Goal: Task Accomplishment & Management: Use online tool/utility

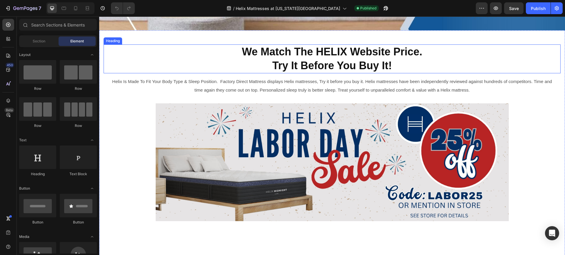
scroll to position [187, 0]
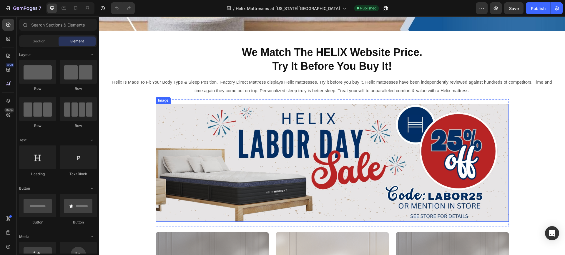
click at [252, 155] on img at bounding box center [332, 163] width 353 height 118
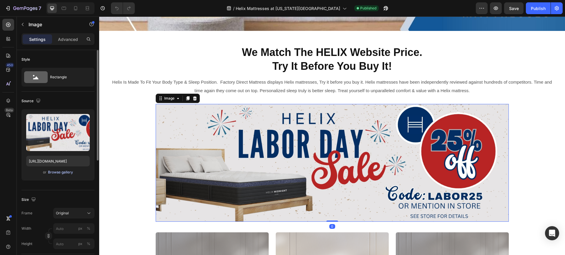
click at [66, 172] on div "Browse gallery" at bounding box center [60, 172] width 25 height 5
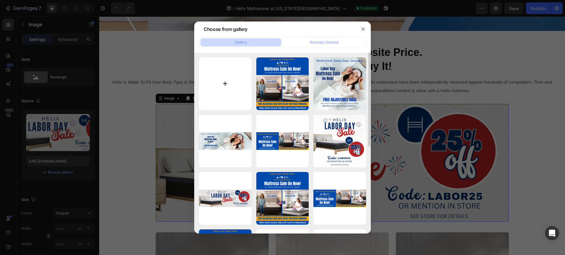
click at [225, 83] on input "file" at bounding box center [225, 83] width 53 height 53
type input "C:\fakepath\FDM Elko Helix Labor Day Sale 1500x500.jpg"
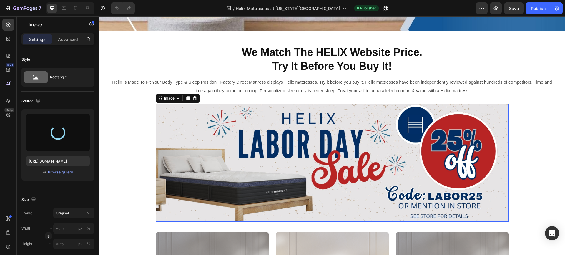
type input "https://cdn.shopify.com/s/files/1/0623/4239/8038/files/gempages_541258221008978…"
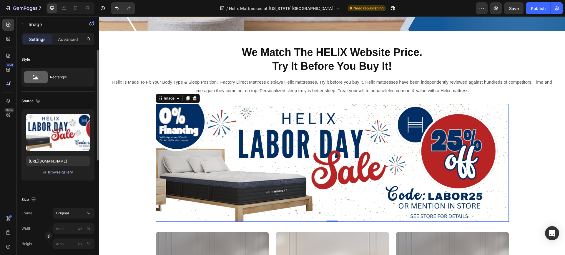
click at [62, 173] on div "Browse gallery" at bounding box center [60, 172] width 25 height 5
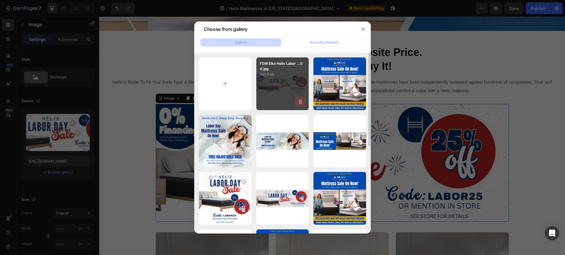
click at [300, 100] on icon "button" at bounding box center [301, 101] width 4 height 4
click at [299, 103] on div "Delete" at bounding box center [297, 102] width 11 height 5
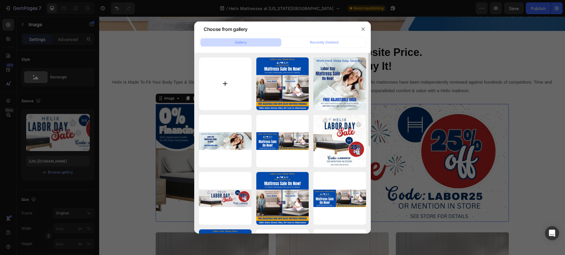
click at [225, 83] on input "file" at bounding box center [225, 83] width 53 height 53
type input "C:\fakepath\FDM Elko Helix Labor Day Sale 1500x500.jpg"
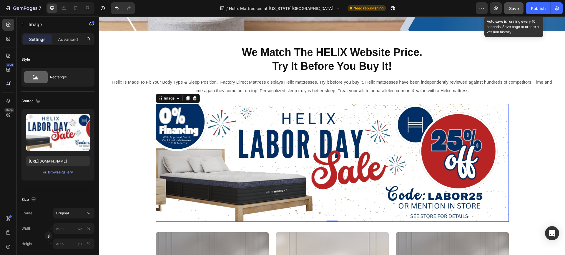
click at [515, 7] on span "Save" at bounding box center [514, 8] width 10 height 5
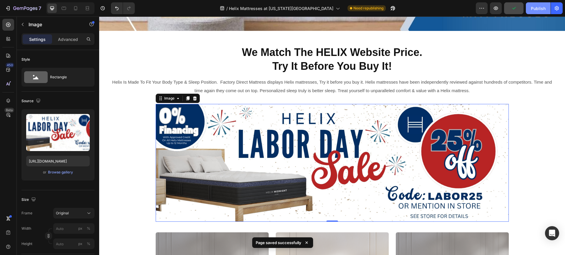
click at [539, 7] on div "Publish" at bounding box center [538, 8] width 15 height 6
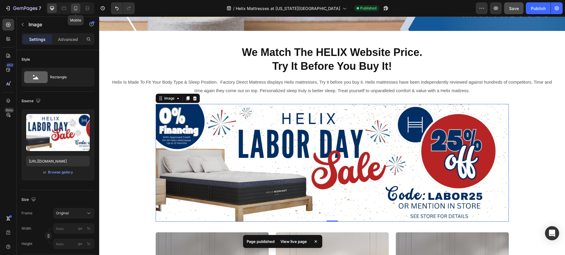
drag, startPoint x: 75, startPoint y: 6, endPoint x: 53, endPoint y: 54, distance: 52.3
click at [75, 6] on icon at bounding box center [75, 8] width 3 height 4
type input "https://cdn.shopify.com/s/files/1/0623/4239/8038/files/gempages_541258221008978…"
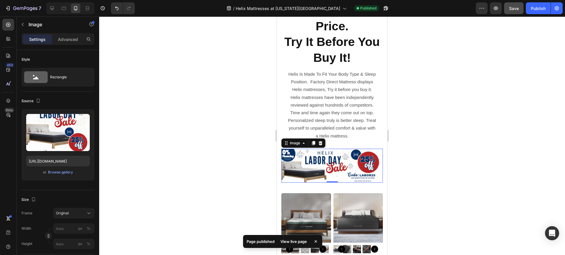
scroll to position [336, 0]
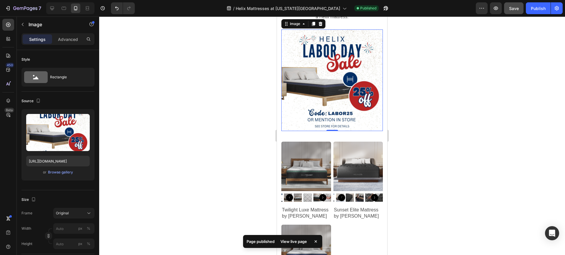
click at [310, 68] on img at bounding box center [332, 80] width 102 height 102
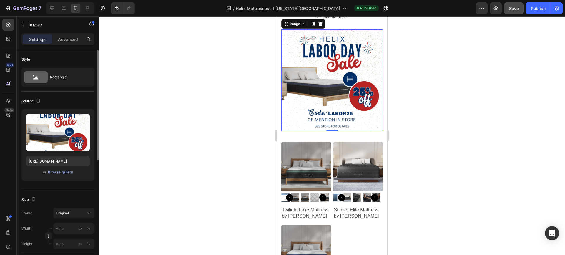
click at [58, 172] on div "Browse gallery" at bounding box center [60, 172] width 25 height 5
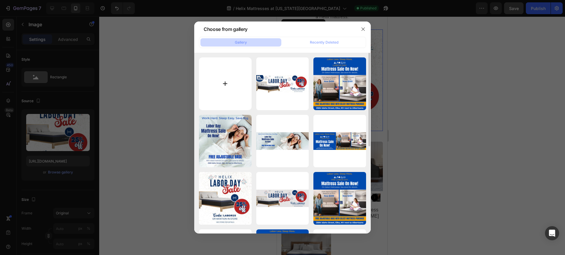
click at [226, 84] on input "file" at bounding box center [225, 83] width 53 height 53
type input "C:\fakepath\FDM Elko Helix Labor Day Sale 1080x1080.jpg"
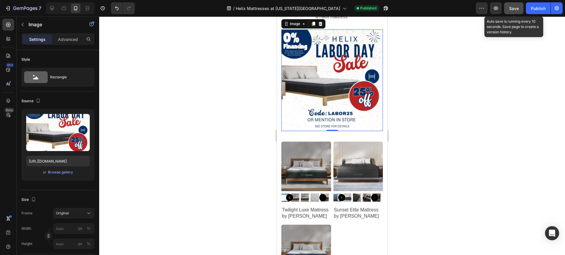
click at [515, 8] on span "Save" at bounding box center [514, 8] width 10 height 5
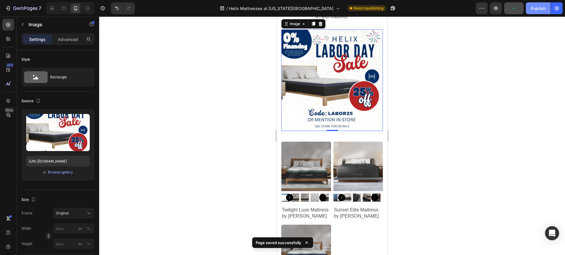
click at [538, 8] on div "Publish" at bounding box center [538, 8] width 15 height 6
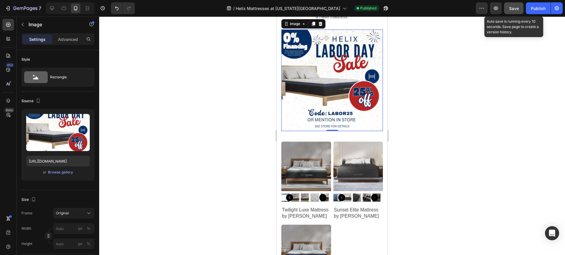
click at [515, 7] on span "Save" at bounding box center [514, 8] width 10 height 5
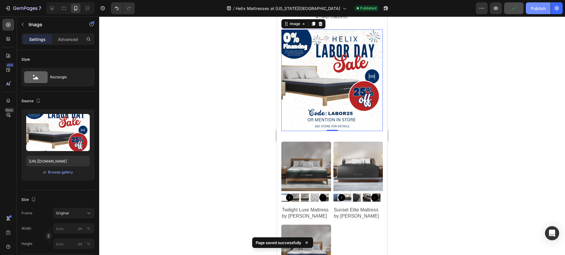
click at [539, 7] on div "Publish" at bounding box center [538, 8] width 15 height 6
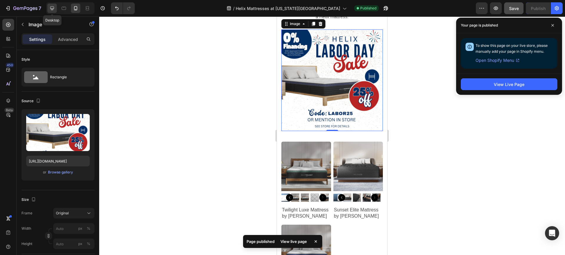
click at [51, 8] on icon at bounding box center [52, 8] width 4 height 4
type input "https://cdn.shopify.com/s/files/1/0623/4239/8038/files/gempages_541258221008978…"
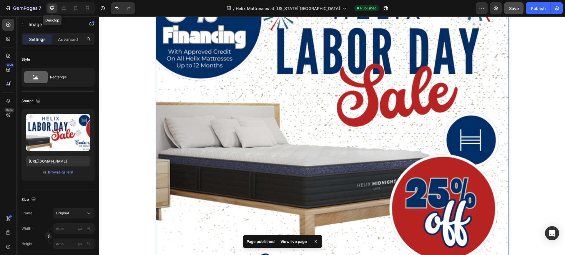
scroll to position [225, 0]
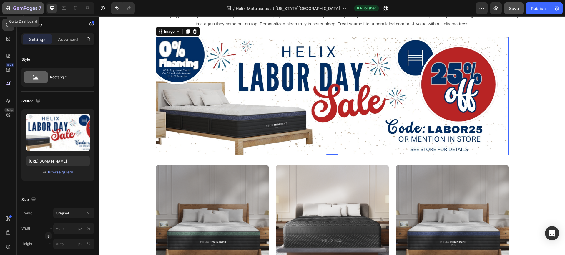
click at [20, 8] on icon "button" at bounding box center [22, 8] width 4 height 3
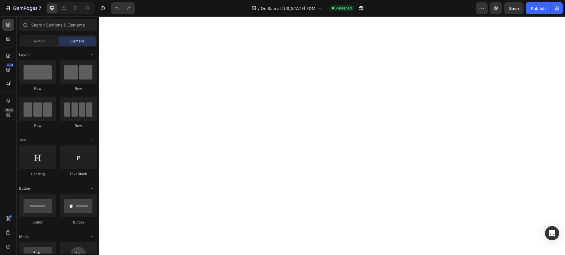
scroll to position [953, 0]
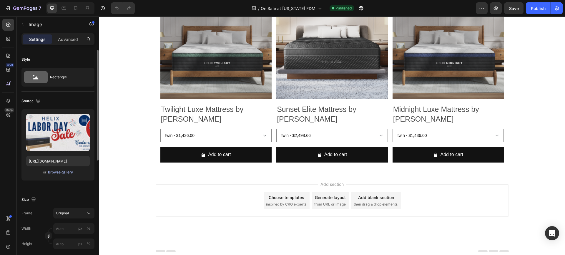
click at [56, 172] on div "Browse gallery" at bounding box center [60, 172] width 25 height 5
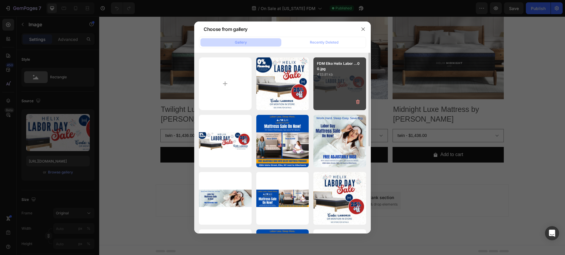
click at [328, 80] on div "FDM Elko Helix Labor ...00.jpg 433.81 kb" at bounding box center [339, 83] width 53 height 53
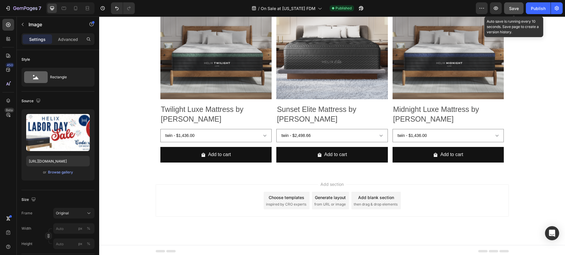
click at [514, 8] on span "Save" at bounding box center [514, 8] width 10 height 5
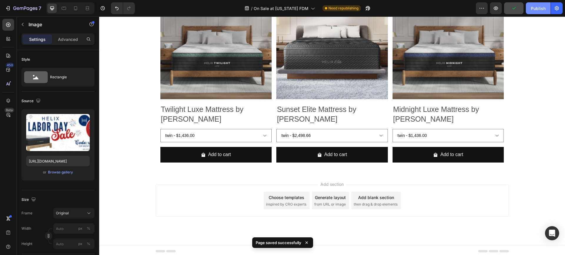
click at [539, 7] on div "Publish" at bounding box center [538, 8] width 15 height 6
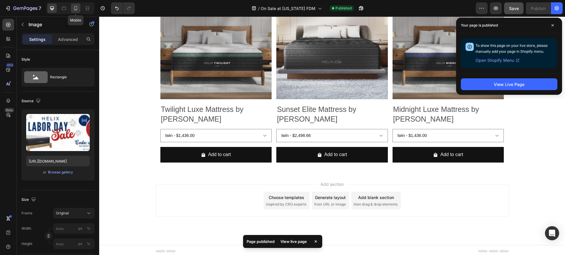
click at [75, 8] on icon at bounding box center [76, 8] width 6 height 6
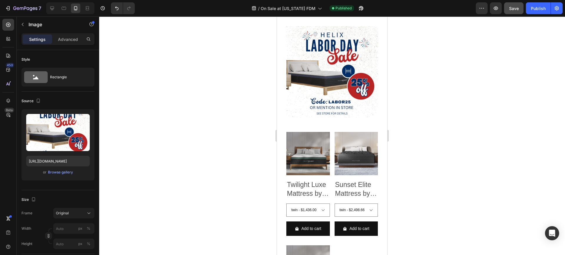
scroll to position [1400, 0]
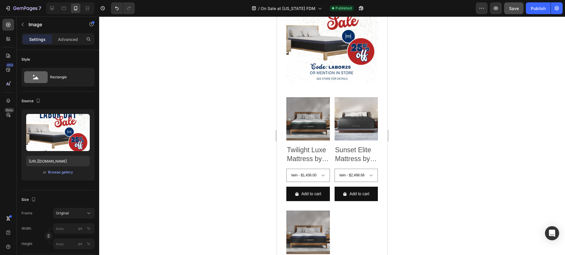
click at [305, 51] on img at bounding box center [332, 37] width 92 height 92
click at [325, 42] on img at bounding box center [332, 37] width 92 height 92
click at [52, 171] on div "Browse gallery" at bounding box center [60, 172] width 25 height 5
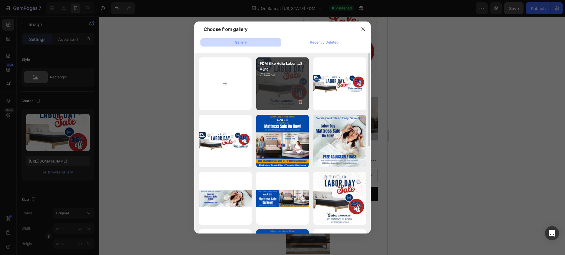
click at [271, 82] on div "FDM Elko Helix Labor ...80.jpg 711.22 kb" at bounding box center [282, 83] width 53 height 53
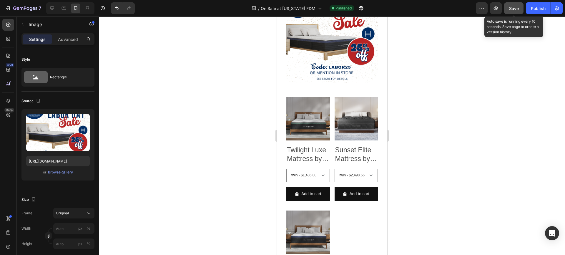
click at [515, 9] on span "Save" at bounding box center [514, 8] width 10 height 5
click at [513, 9] on span "Save" at bounding box center [514, 8] width 10 height 5
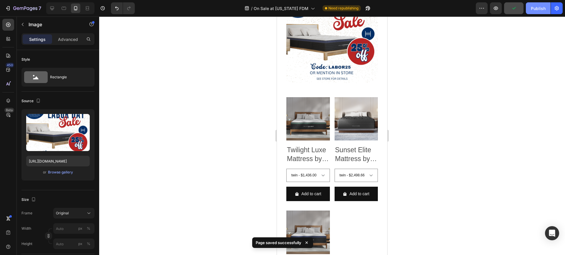
click at [535, 8] on div "Publish" at bounding box center [538, 8] width 15 height 6
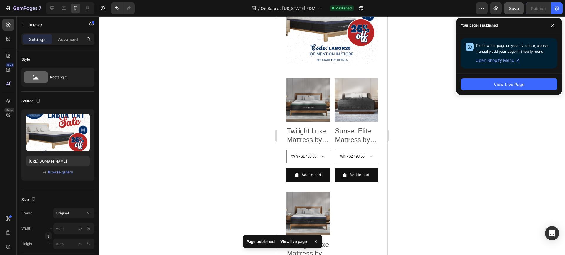
scroll to position [1244, 0]
click at [52, 7] on icon at bounding box center [52, 8] width 6 height 6
type input "[URL][DOMAIN_NAME]"
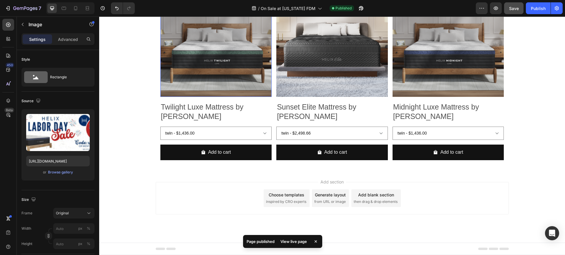
scroll to position [826, 0]
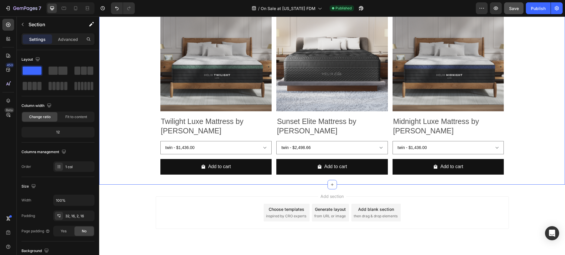
click at [523, 121] on div "Image Row Product Images Twilight Luxe Mattress by Helix Product Title twin - $…" at bounding box center [332, 25] width 456 height 318
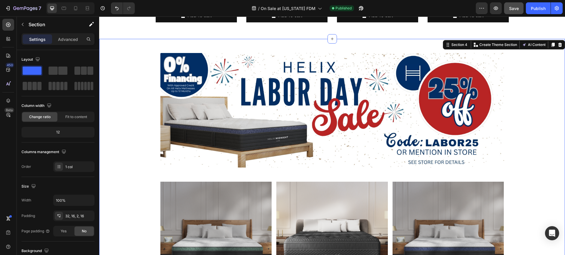
scroll to position [837, 0]
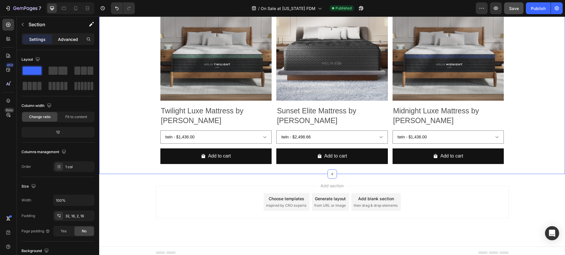
click at [67, 37] on p "Advanced" at bounding box center [68, 39] width 20 height 6
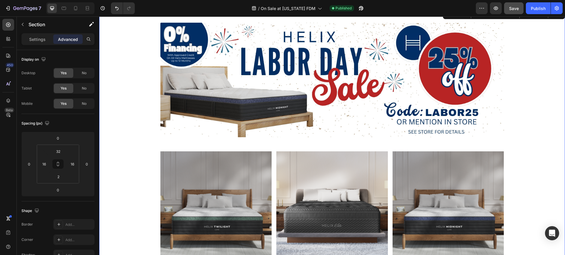
scroll to position [670, 0]
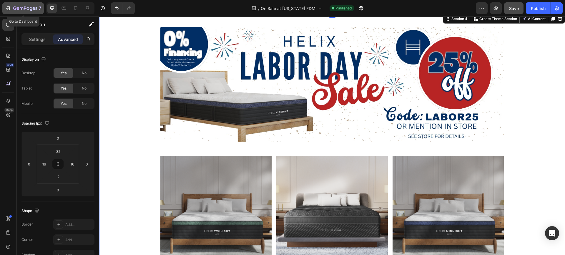
click at [7, 7] on icon "button" at bounding box center [8, 8] width 3 height 4
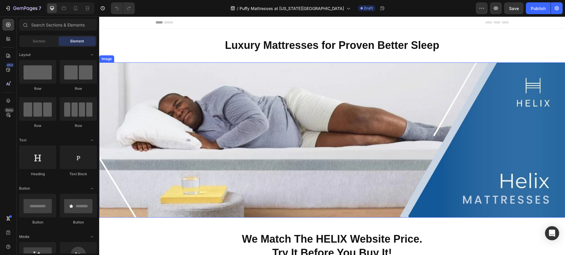
click at [340, 139] on img at bounding box center [332, 139] width 466 height 155
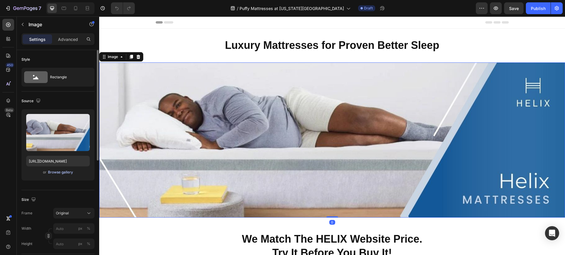
click at [56, 172] on div "Browse gallery" at bounding box center [60, 172] width 25 height 5
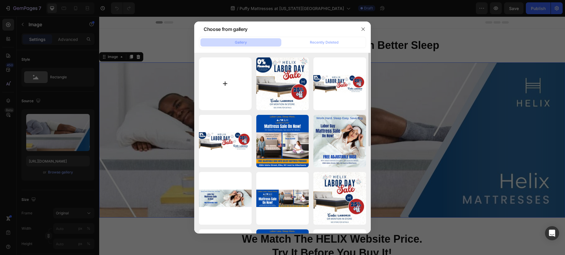
click at [224, 84] on input "file" at bounding box center [225, 83] width 53 height 53
type input "C:\fakepath\FDM Puffy Landing Page Banner 1550x500.jpg"
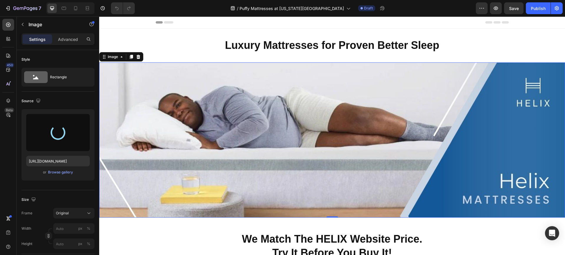
type input "https://cdn.shopify.com/s/files/1/0623/4239/8038/files/gempages_541258221008978…"
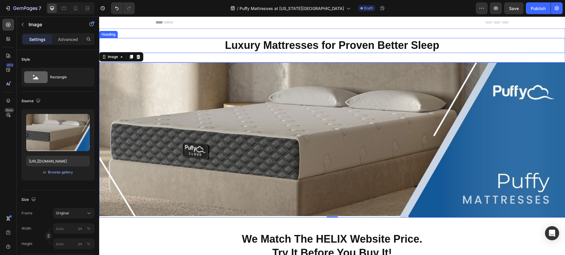
click at [289, 42] on strong "Luxury Mattresses for Proven Better Sleep" at bounding box center [332, 45] width 214 height 12
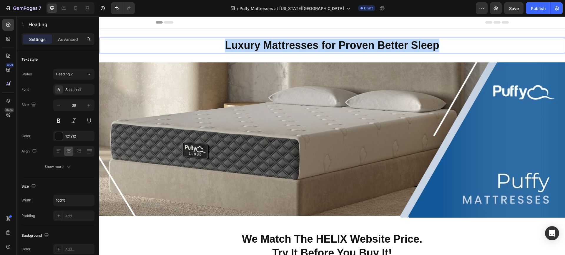
click at [289, 42] on strong "Luxury Mattresses for Proven Better Sleep" at bounding box center [332, 45] width 214 height 12
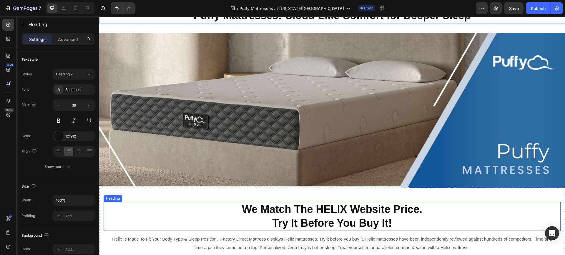
scroll to position [30, 0]
click at [312, 211] on strong "We Match The HELIX Website Price." at bounding box center [332, 209] width 180 height 12
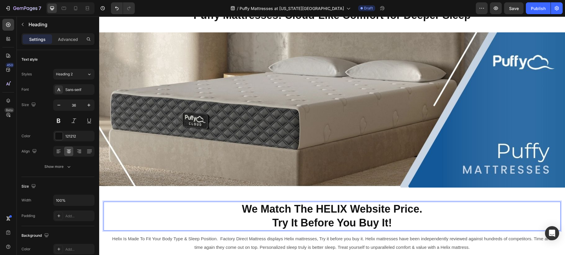
drag, startPoint x: 399, startPoint y: 221, endPoint x: 396, endPoint y: 221, distance: 3.8
click at [396, 221] on p "We Match The HELIX Website Price. Try It Before You Buy It!" at bounding box center [332, 216] width 456 height 28
drag, startPoint x: 396, startPoint y: 221, endPoint x: 231, endPoint y: 207, distance: 164.8
click at [231, 207] on p "We Match The HELIX Website Price. Try It Before You Buy It!" at bounding box center [332, 216] width 456 height 28
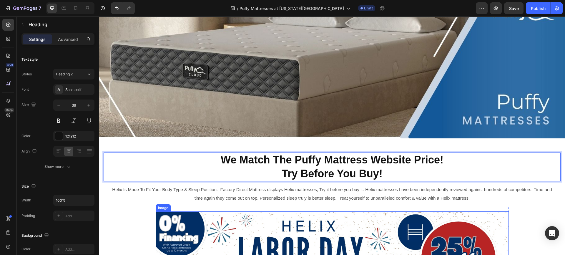
scroll to position [79, 0]
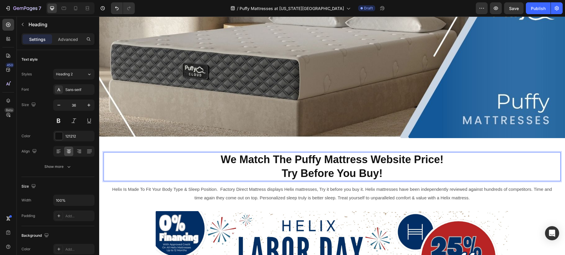
click at [267, 191] on p "Helix Is Made To Fit Your Body Type & Sleep Position. Factory Direct Mattress d…" at bounding box center [332, 193] width 444 height 17
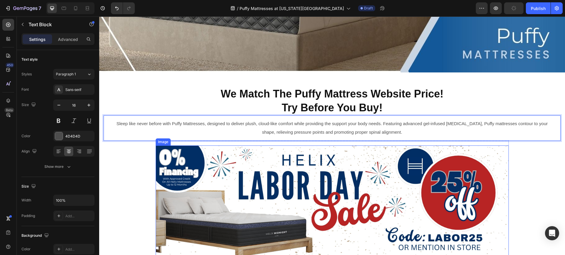
scroll to position [195, 0]
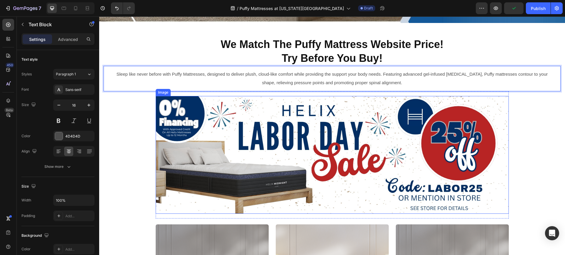
click at [221, 169] on img at bounding box center [332, 155] width 353 height 118
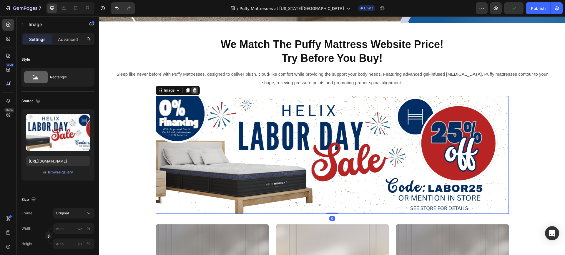
click at [192, 88] on icon at bounding box center [194, 90] width 5 height 5
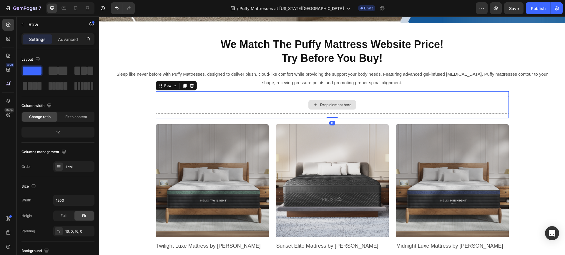
click at [181, 99] on div "Drop element here" at bounding box center [332, 105] width 353 height 18
click at [190, 84] on icon at bounding box center [192, 86] width 4 height 4
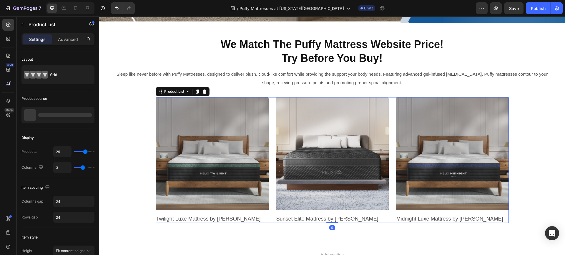
click at [272, 152] on div "Product Images Twilight Luxe Mattress by Helix Product Title Row Product List 0…" at bounding box center [332, 160] width 353 height 126
click at [52, 116] on p "3 products" at bounding box center [53, 117] width 28 height 6
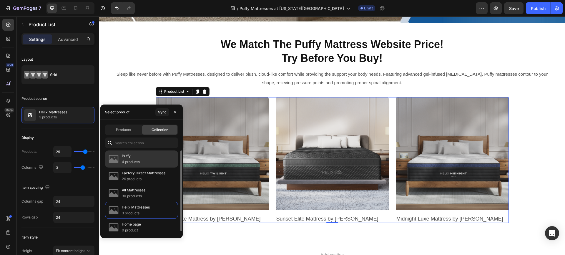
click at [133, 159] on p "4 products" at bounding box center [131, 162] width 18 height 6
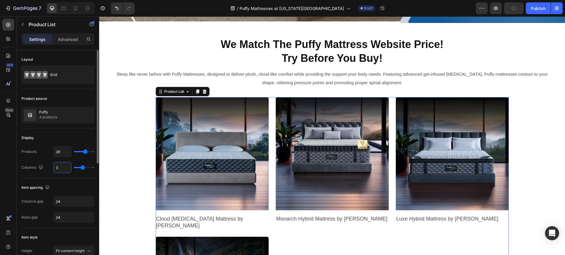
drag, startPoint x: 63, startPoint y: 167, endPoint x: 56, endPoint y: 167, distance: 7.4
click at [56, 167] on input "3" at bounding box center [63, 167] width 18 height 11
type input "43"
type input "6"
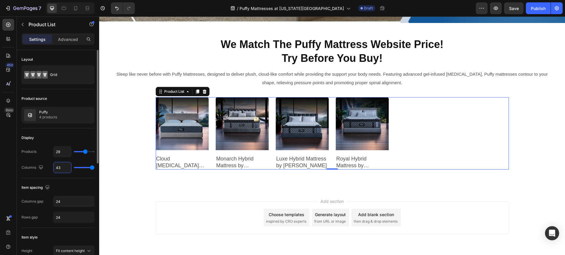
type input "4"
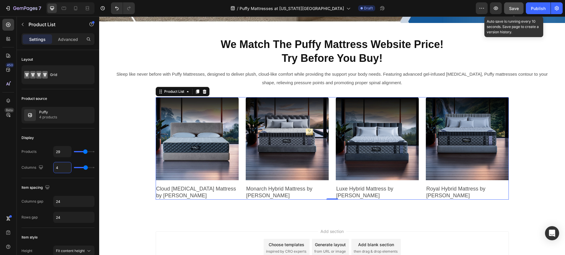
type input "4"
click at [516, 8] on span "Save" at bounding box center [514, 8] width 10 height 5
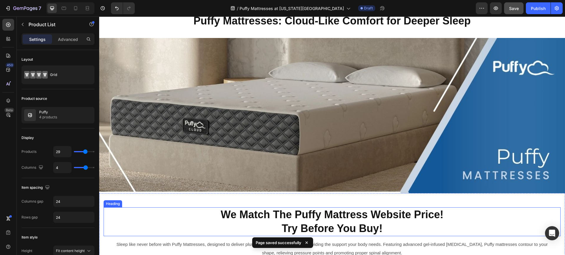
scroll to position [24, 0]
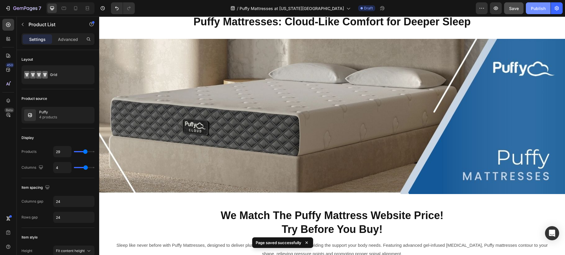
click at [537, 6] on div "Publish" at bounding box center [538, 8] width 15 height 6
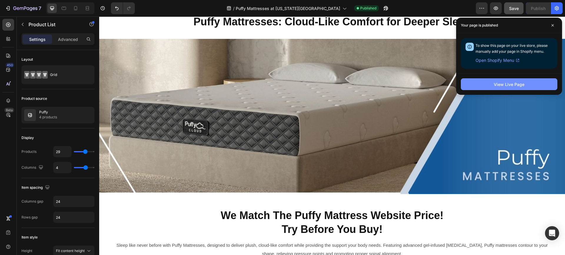
click at [503, 83] on div "View Live Page" at bounding box center [509, 84] width 31 height 6
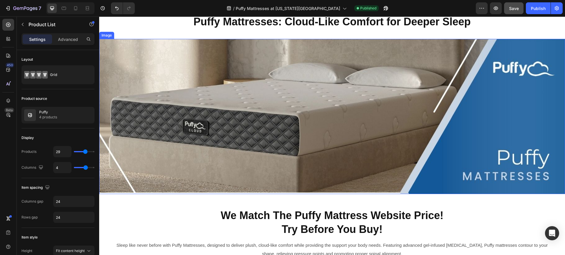
click at [230, 109] on img at bounding box center [332, 116] width 466 height 155
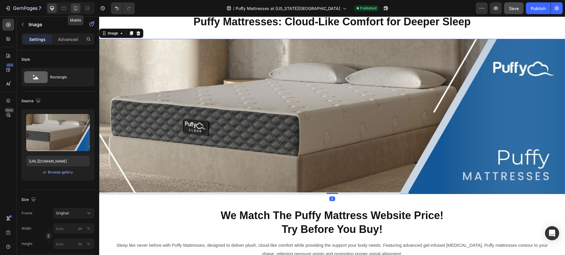
click at [77, 8] on icon at bounding box center [76, 8] width 6 height 6
type input "https://cdn.shopify.com/s/files/1/0623/4239/8038/files/gempages_541258221008978…"
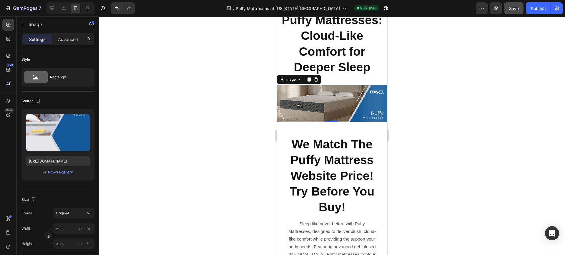
scroll to position [74, 0]
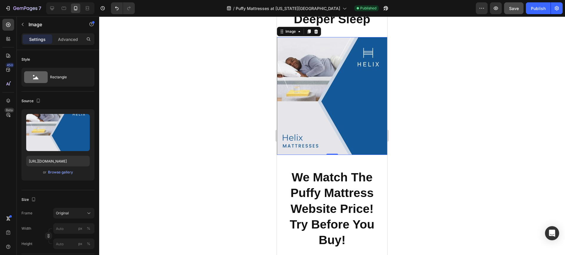
click at [305, 109] on img at bounding box center [332, 96] width 110 height 118
click at [62, 171] on div "Browse gallery" at bounding box center [60, 172] width 25 height 5
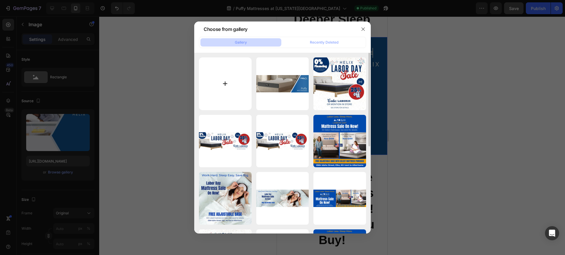
click at [230, 83] on input "file" at bounding box center [225, 83] width 53 height 53
type input "C:\fakepath\FDM Puffy Landing Page Banner 375x400.jpg"
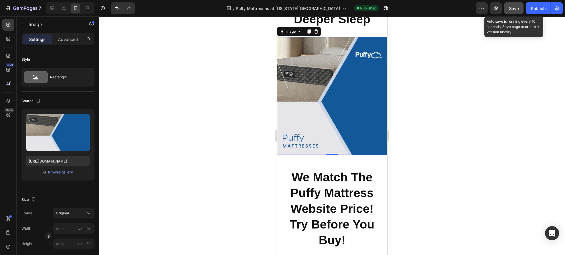
click at [514, 8] on span "Save" at bounding box center [514, 8] width 10 height 5
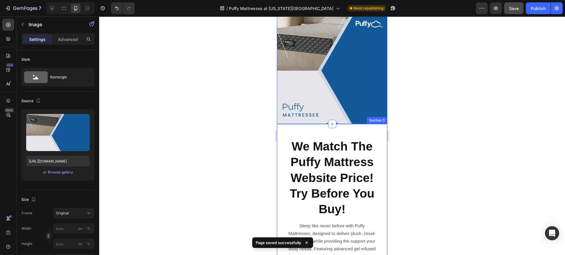
scroll to position [106, 0]
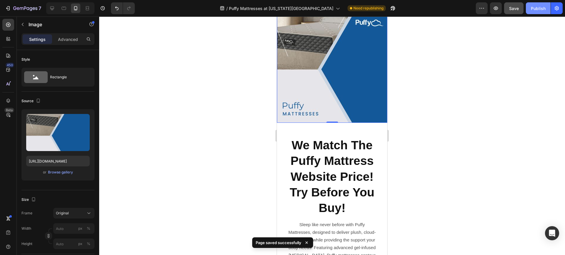
click at [537, 8] on div "Publish" at bounding box center [538, 8] width 15 height 6
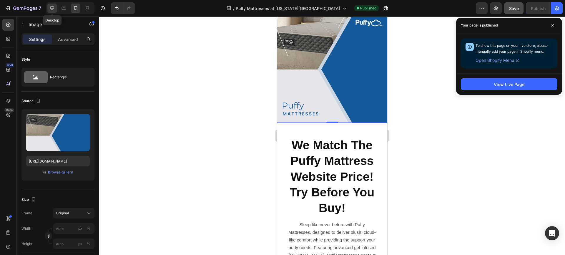
click at [50, 7] on icon at bounding box center [52, 8] width 6 height 6
type input "https://cdn.shopify.com/s/files/1/0623/4239/8038/files/gempages_541258221008978…"
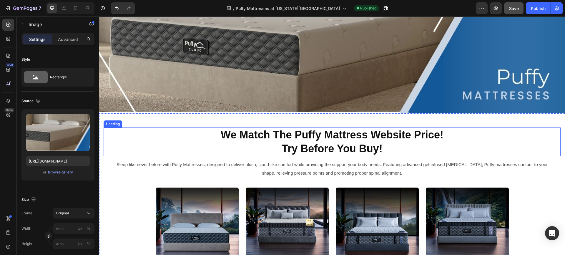
scroll to position [158, 0]
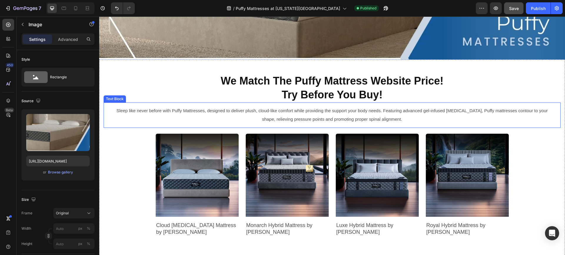
click at [362, 117] on span "Sleep like never before with Puffy Mattresses, designed to deliver plush, cloud…" at bounding box center [332, 115] width 431 height 14
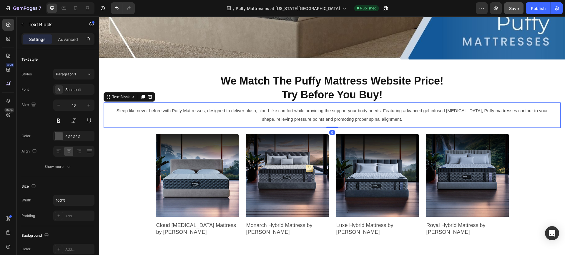
click at [396, 117] on p "Sleep like never before with Puffy Mattresses, designed to deliver plush, cloud…" at bounding box center [332, 115] width 444 height 17
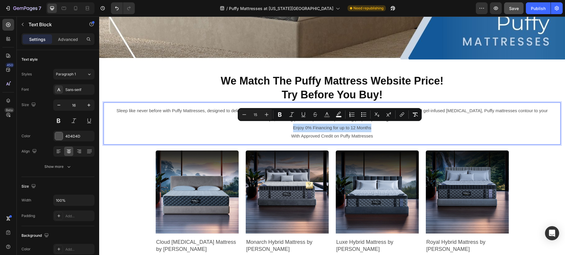
drag, startPoint x: 370, startPoint y: 126, endPoint x: 290, endPoint y: 127, distance: 79.2
click at [290, 127] on p "Enjoy 0% Financing for up to 12 Months" at bounding box center [332, 128] width 444 height 9
click at [279, 114] on icon "Editor contextual toolbar" at bounding box center [280, 115] width 6 height 6
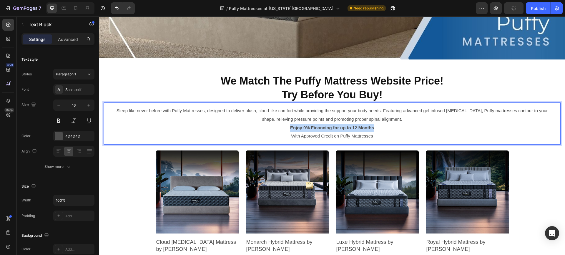
drag, startPoint x: 288, startPoint y: 126, endPoint x: 372, endPoint y: 127, distance: 83.3
click at [312, 126] on strong "Enjoy 0% Financing for up to 12 Months" at bounding box center [332, 127] width 84 height 5
drag, startPoint x: 371, startPoint y: 127, endPoint x: 289, endPoint y: 127, distance: 81.8
click at [290, 127] on strong "Enjoy 0% Financing for up to 12 Months" at bounding box center [332, 127] width 84 height 5
click at [88, 104] on icon "button" at bounding box center [89, 105] width 6 height 6
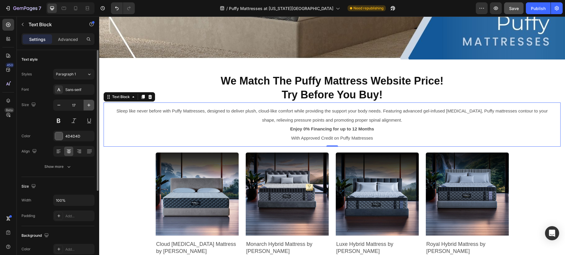
click at [88, 104] on icon "button" at bounding box center [89, 105] width 6 height 6
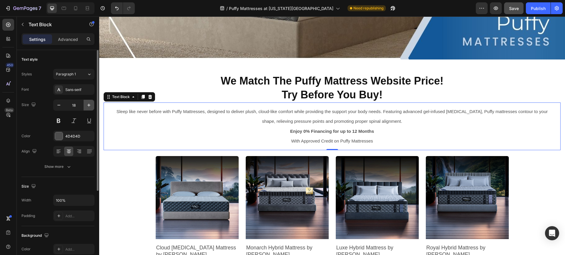
click at [88, 104] on icon "button" at bounding box center [89, 105] width 6 height 6
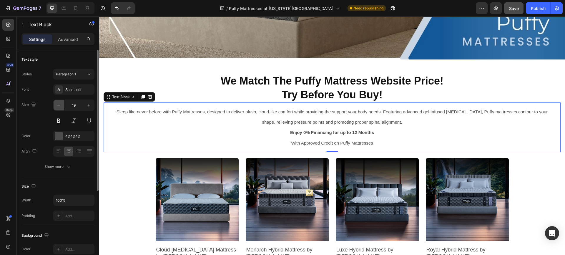
click at [58, 105] on icon "button" at bounding box center [59, 105] width 6 height 6
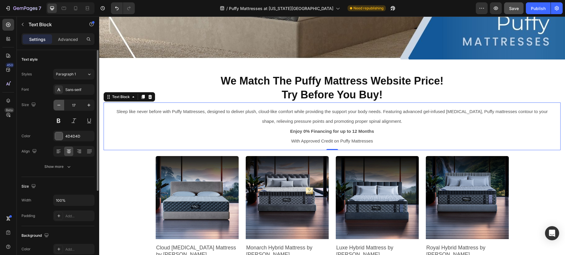
click at [58, 105] on icon "button" at bounding box center [59, 105] width 6 height 6
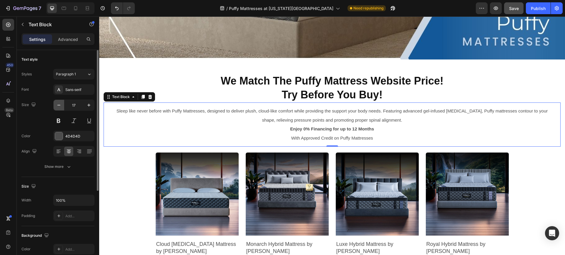
type input "16"
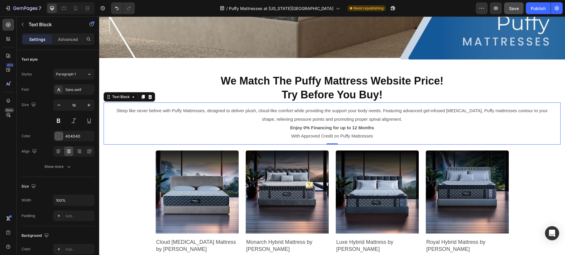
click at [301, 126] on strong "Enjoy 0% Financing for up to 12 Months" at bounding box center [332, 127] width 84 height 5
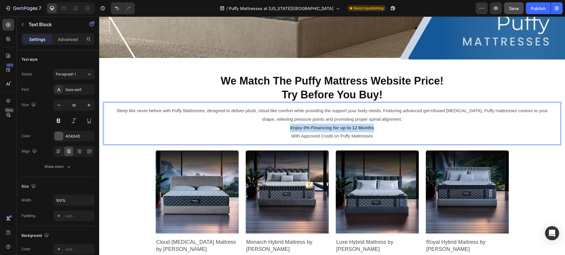
click at [301, 126] on strong "Enjoy 0% Financing for up to 12 Months" at bounding box center [332, 127] width 84 height 5
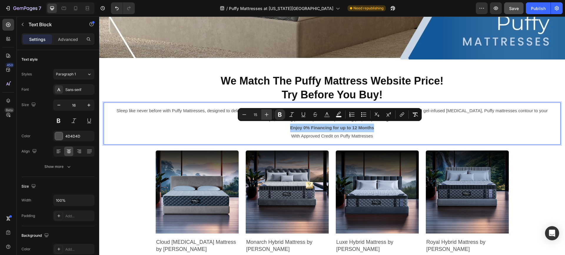
click at [265, 113] on icon "Editor contextual toolbar" at bounding box center [267, 115] width 6 height 6
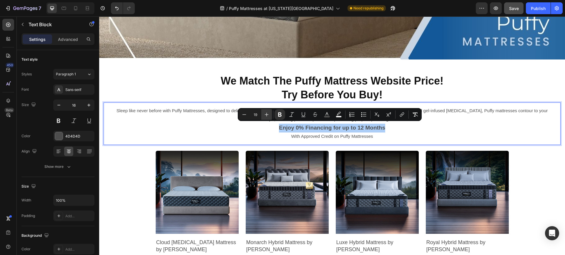
click at [265, 113] on icon "Editor contextual toolbar" at bounding box center [267, 115] width 6 height 6
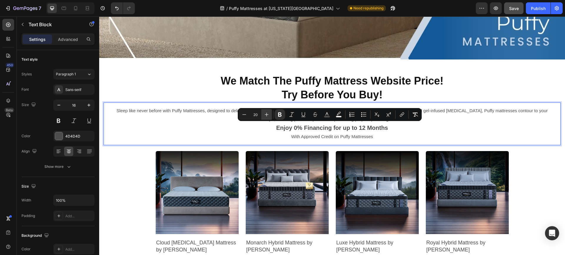
click at [265, 113] on icon "Editor contextual toolbar" at bounding box center [267, 115] width 6 height 6
type input "21"
click at [284, 147] on div "Product Images Cloud Memory Foam Mattress by Puffy Product Title Row Product Li…" at bounding box center [332, 202] width 353 height 114
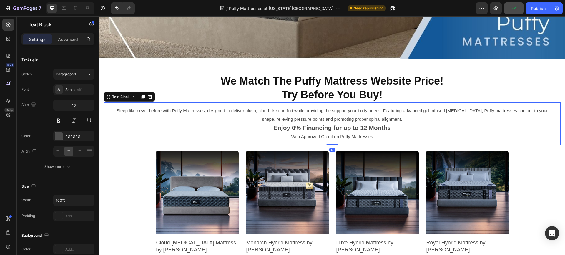
click at [401, 118] on p "Sleep like never before with Puffy Mattresses, designed to deliver plush, cloud…" at bounding box center [332, 115] width 444 height 17
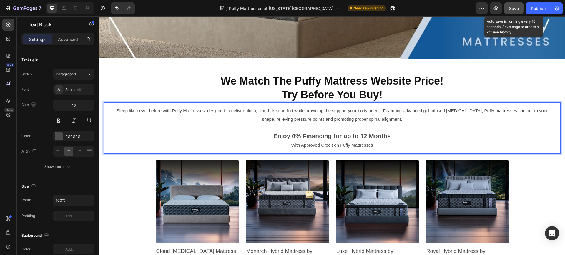
click at [515, 7] on span "Save" at bounding box center [514, 8] width 10 height 5
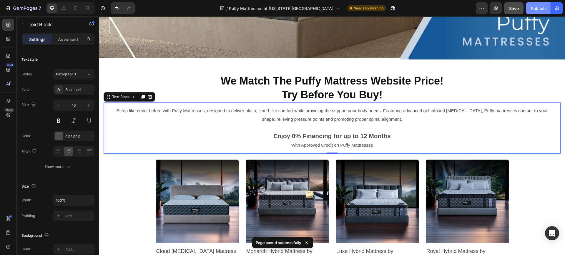
click at [536, 7] on div "Publish" at bounding box center [538, 8] width 15 height 6
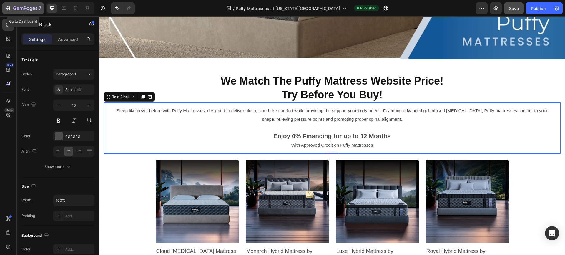
click at [7, 6] on icon "button" at bounding box center [8, 8] width 6 height 6
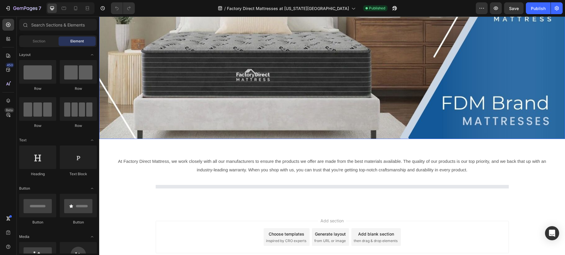
scroll to position [79, 0]
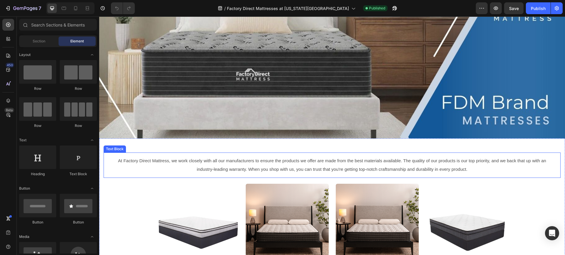
click at [215, 157] on p "At Factory Direct Mattress, we work closely with all our manufacturers to ensur…" at bounding box center [332, 165] width 444 height 17
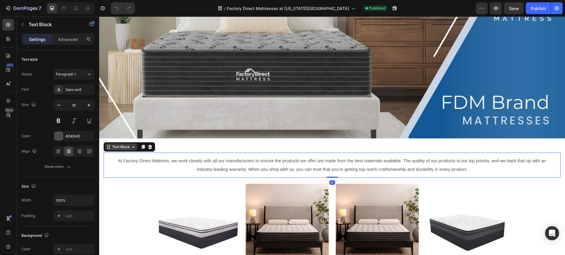
click at [118, 147] on div "Text Block" at bounding box center [121, 146] width 20 height 5
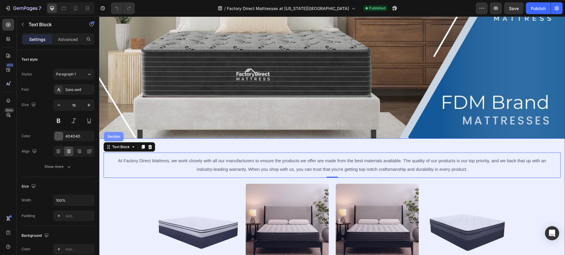
click at [117, 132] on div "Section" at bounding box center [114, 136] width 20 height 9
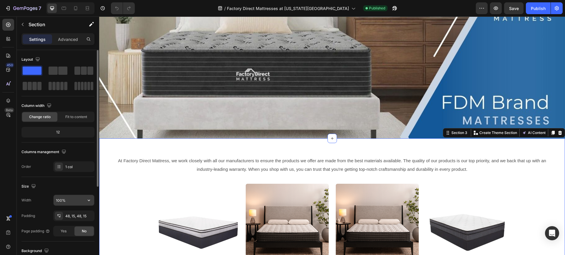
click at [70, 200] on input "100%" at bounding box center [74, 200] width 41 height 11
click at [87, 199] on icon "button" at bounding box center [89, 200] width 6 height 6
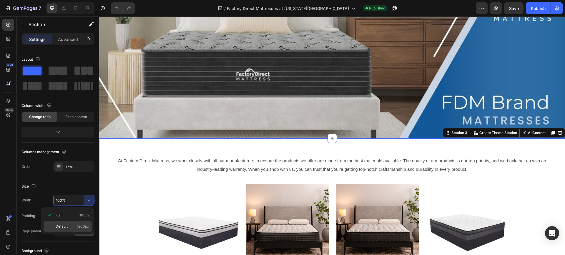
click at [60, 225] on span "Default" at bounding box center [62, 226] width 12 height 5
type input "1200"
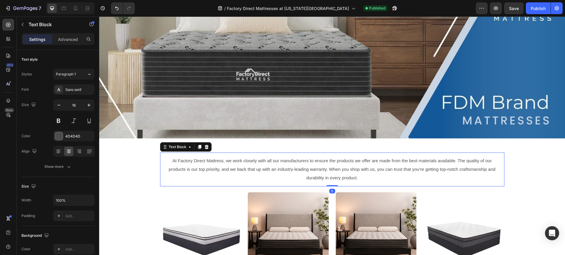
click at [340, 170] on p "At Factory Direct Mattress, we work closely with all our manufacturers to ensur…" at bounding box center [332, 169] width 331 height 25
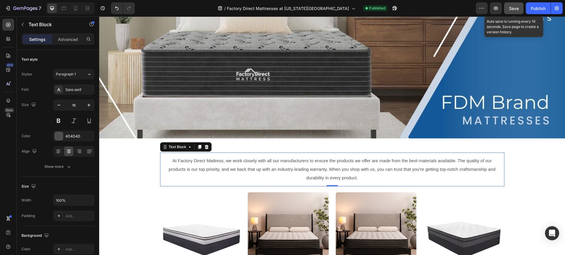
click at [514, 7] on span "Save" at bounding box center [514, 8] width 10 height 5
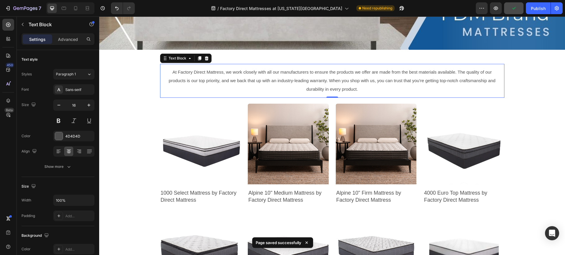
scroll to position [170, 0]
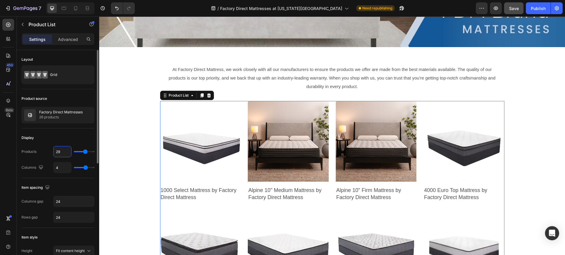
click at [63, 153] on input "29" at bounding box center [63, 151] width 18 height 11
type input "4"
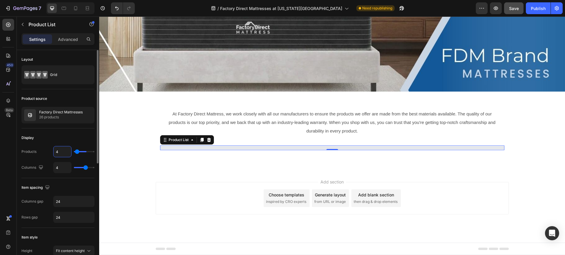
scroll to position [124, 0]
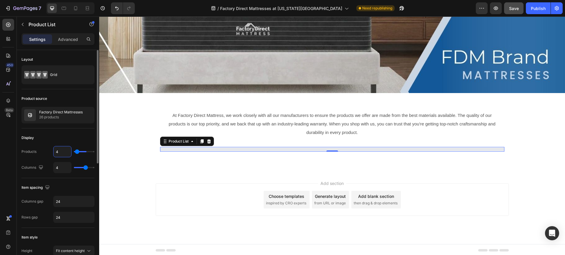
type input "40"
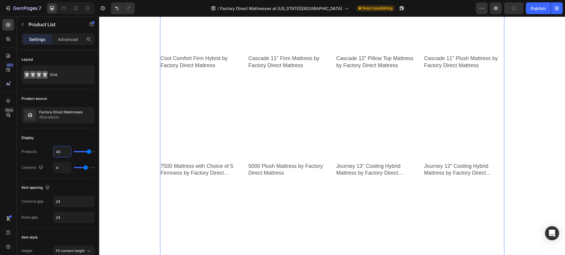
scroll to position [0, 0]
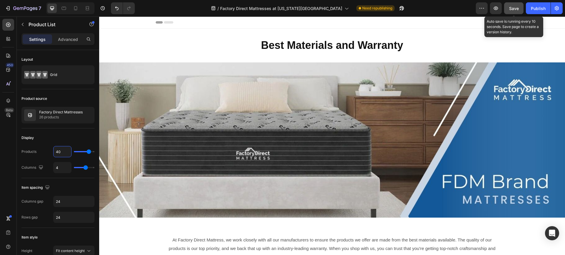
type input "40"
click at [518, 6] on span "Save" at bounding box center [514, 8] width 10 height 5
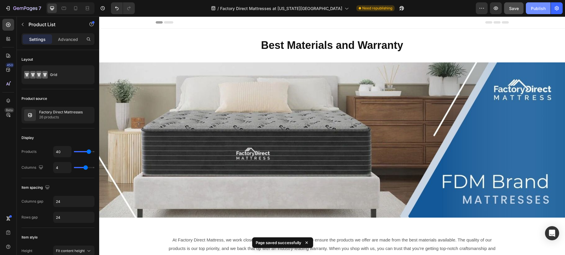
click at [540, 7] on div "Publish" at bounding box center [538, 8] width 15 height 6
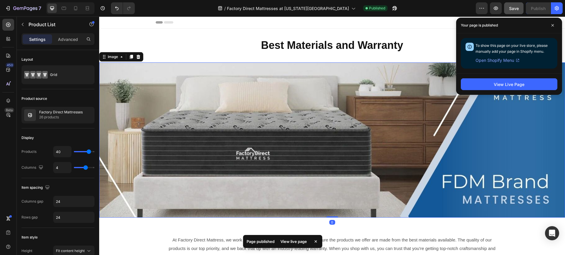
click at [198, 135] on img at bounding box center [332, 139] width 466 height 155
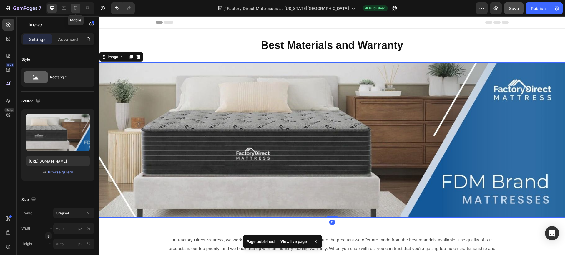
click at [74, 8] on icon at bounding box center [76, 8] width 6 height 6
type input "https://cdn.shopify.com/s/files/1/0623/4239/8038/files/gempages_541258221008978…"
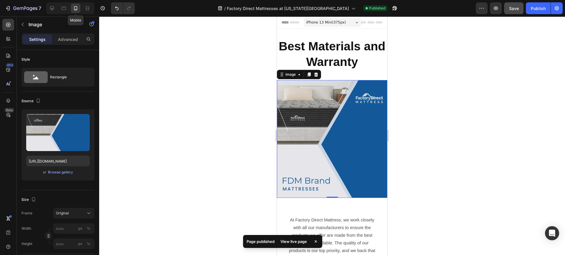
scroll to position [43, 0]
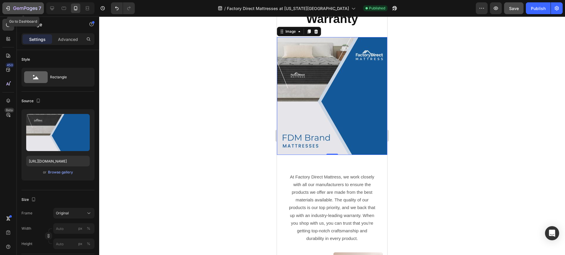
click at [8, 8] on icon "button" at bounding box center [8, 8] width 6 height 6
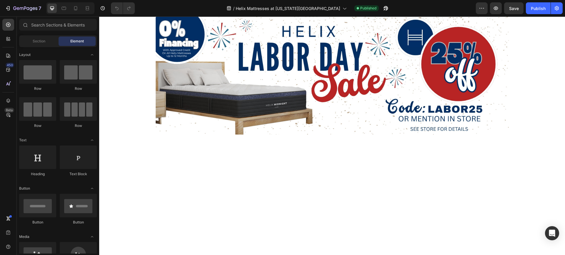
scroll to position [121, 0]
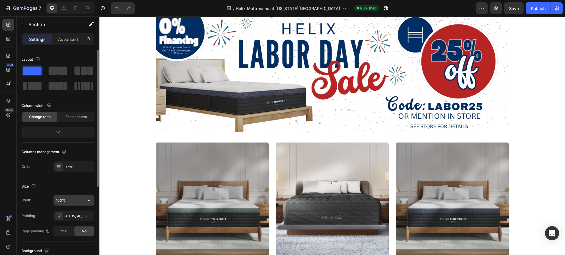
click at [87, 199] on icon "button" at bounding box center [89, 200] width 6 height 6
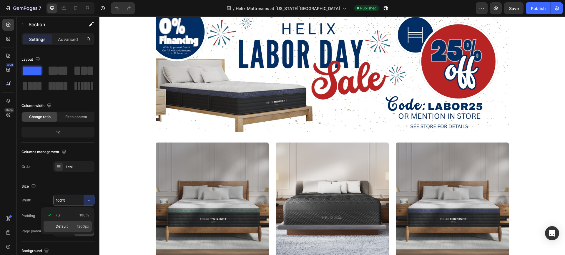
click at [80, 225] on span "1200px" at bounding box center [83, 226] width 12 height 5
type input "1200"
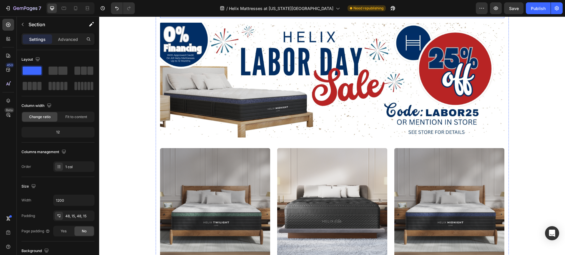
click at [334, 12] on span "Helix Is Made To Fit Your Body Type & Sleep Position. Factory Direct Mattress d…" at bounding box center [332, 1] width 308 height 22
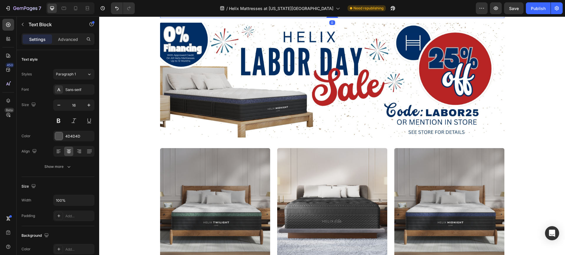
click at [376, 12] on span "Helix Is Made To Fit Your Body Type & Sleep Position. Factory Direct Mattress d…" at bounding box center [332, 1] width 308 height 22
click at [386, 14] on p "Helix Is Made To Fit Your Body Type & Sleep Position. Factory Direct Mattress d…" at bounding box center [332, 0] width 331 height 25
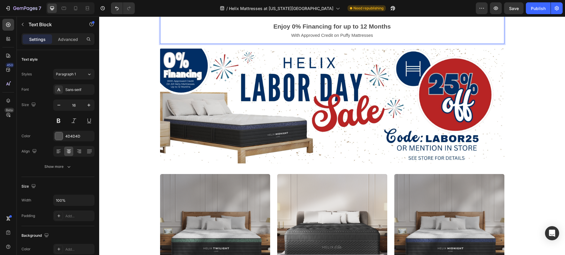
click at [341, 38] on span "With Approved Credit on Puffy Mattresses" at bounding box center [332, 35] width 82 height 5
click at [395, 31] on p "Enjoy 0% Financing for up to 12 Months" at bounding box center [332, 26] width 331 height 9
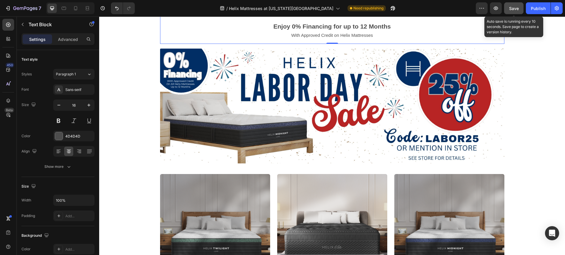
click at [515, 7] on span "Save" at bounding box center [514, 8] width 10 height 5
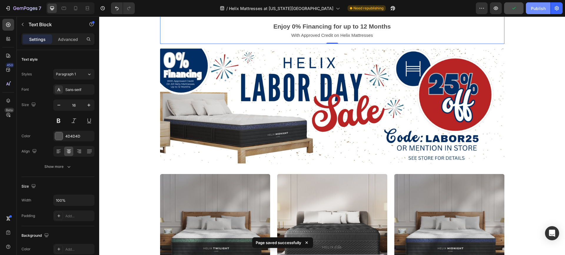
click at [539, 6] on div "Publish" at bounding box center [538, 8] width 15 height 6
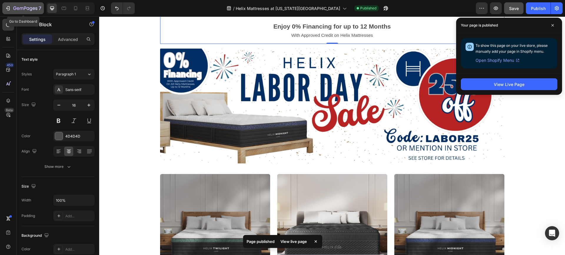
click at [20, 8] on icon "button" at bounding box center [22, 8] width 4 height 3
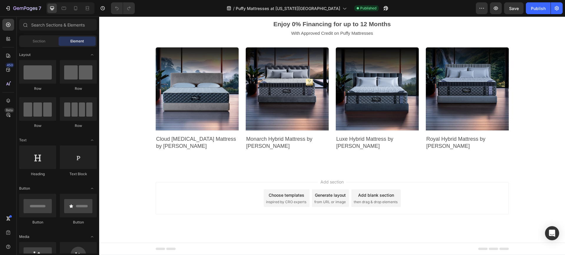
scroll to position [195, 0]
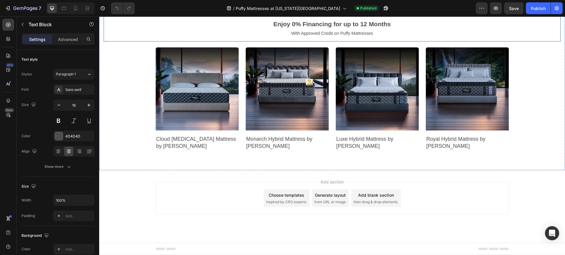
click at [184, 20] on p at bounding box center [332, 15] width 444 height 9
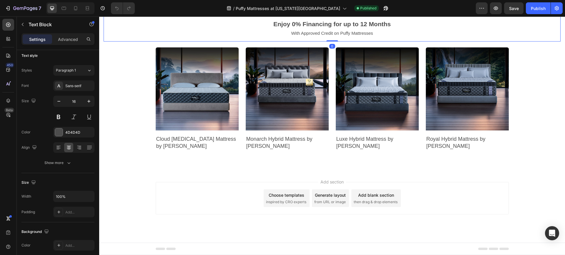
scroll to position [0, 0]
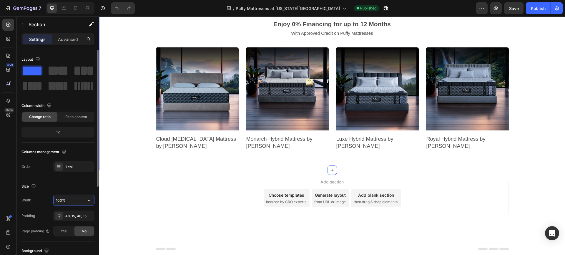
click at [78, 203] on input "100%" at bounding box center [74, 200] width 41 height 11
click at [90, 199] on icon "button" at bounding box center [89, 200] width 6 height 6
click at [80, 225] on span "1200px" at bounding box center [83, 226] width 12 height 5
type input "1200"
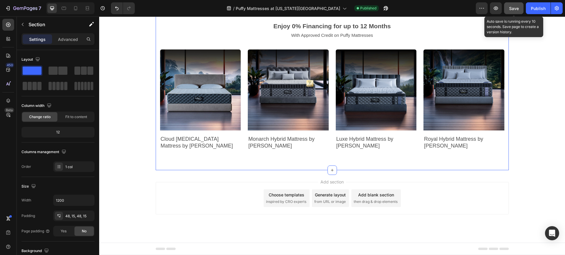
click at [516, 9] on span "Save" at bounding box center [514, 8] width 10 height 5
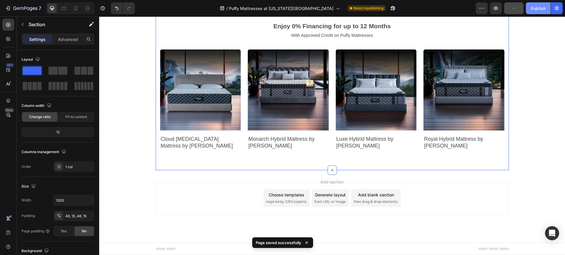
click at [538, 8] on div "Publish" at bounding box center [538, 8] width 15 height 6
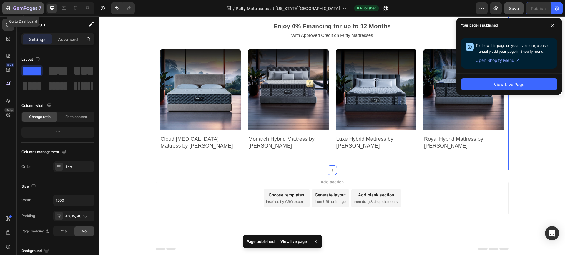
click at [8, 7] on icon "button" at bounding box center [8, 8] width 6 height 6
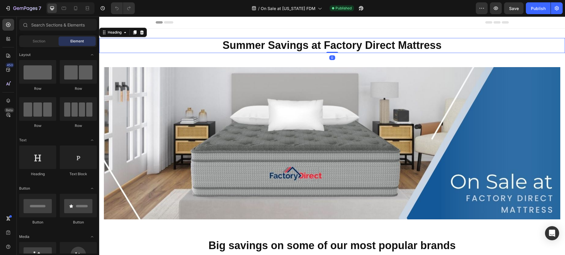
click at [255, 48] on strong "Summer Savings at Factory Direct Mattress" at bounding box center [331, 45] width 219 height 12
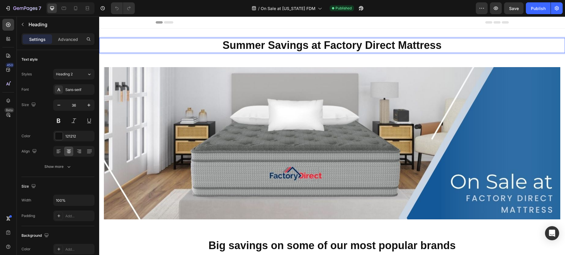
click at [308, 46] on strong "Summer Savings at Factory Direct Mattress" at bounding box center [331, 45] width 219 height 12
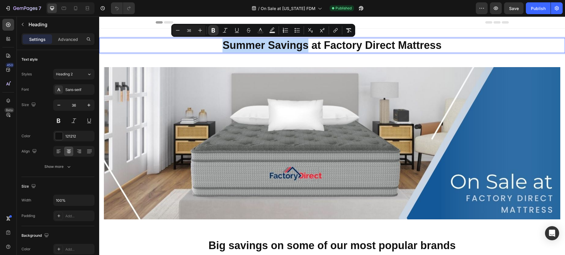
drag, startPoint x: 306, startPoint y: 46, endPoint x: 222, endPoint y: 46, distance: 83.3
click at [222, 46] on strong "Summer Savings at Factory Direct Mattress" at bounding box center [331, 45] width 219 height 12
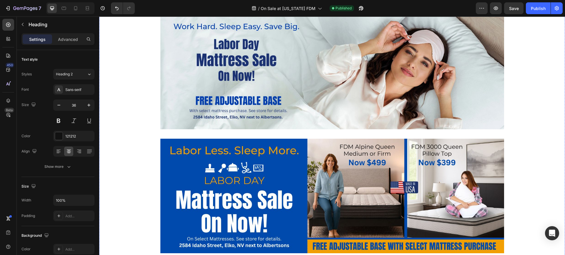
scroll to position [264, 0]
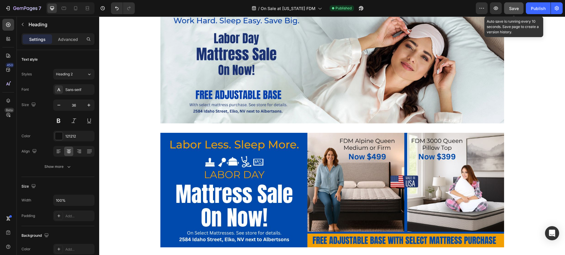
drag, startPoint x: 514, startPoint y: 8, endPoint x: 520, endPoint y: 7, distance: 5.7
click at [514, 8] on span "Save" at bounding box center [514, 8] width 10 height 5
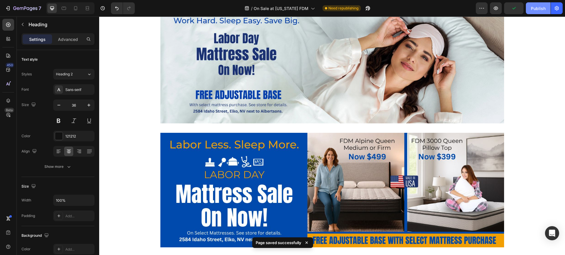
click at [538, 7] on div "Publish" at bounding box center [538, 8] width 15 height 6
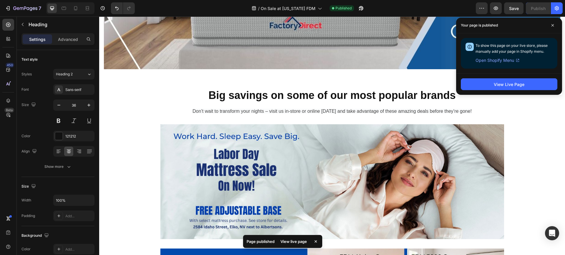
scroll to position [129, 0]
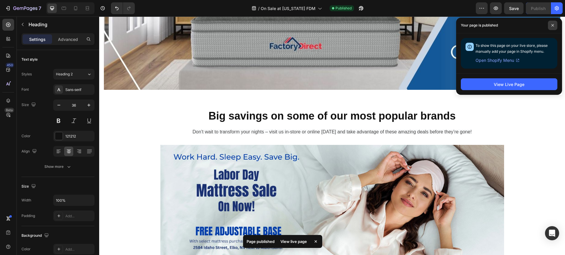
click at [553, 24] on icon at bounding box center [552, 25] width 3 height 3
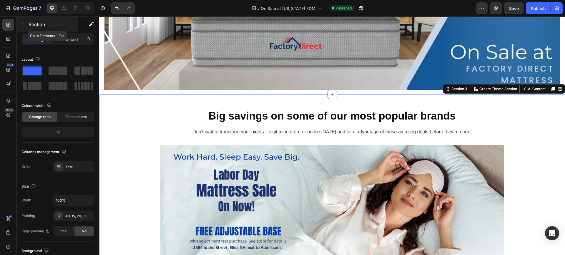
click at [21, 23] on icon "button" at bounding box center [22, 24] width 5 height 5
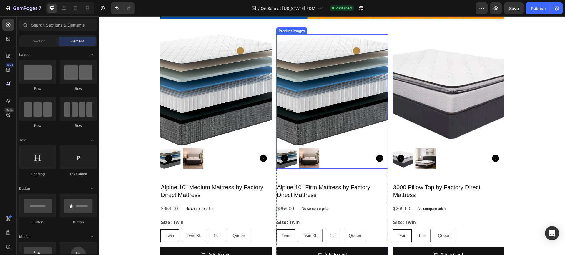
scroll to position [506, 0]
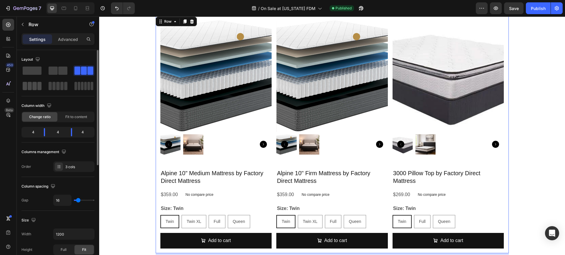
click at [31, 84] on span at bounding box center [30, 86] width 4 height 8
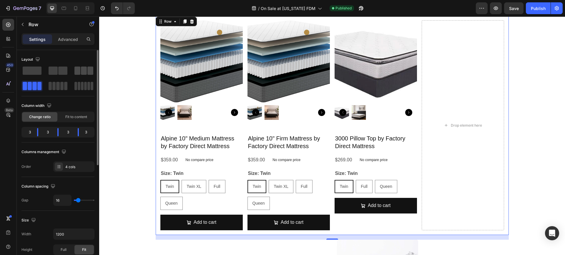
click at [84, 68] on span at bounding box center [84, 71] width 6 height 8
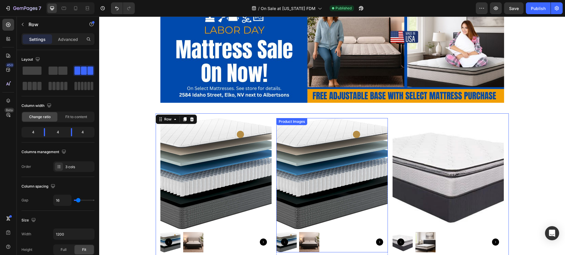
scroll to position [0, 0]
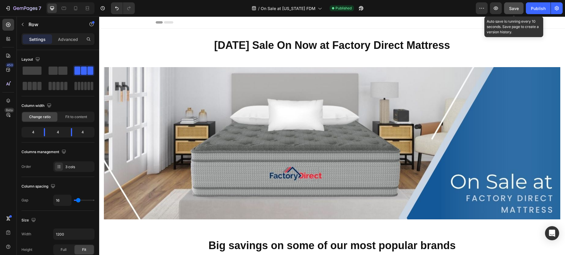
click at [518, 7] on span "Save" at bounding box center [514, 8] width 10 height 5
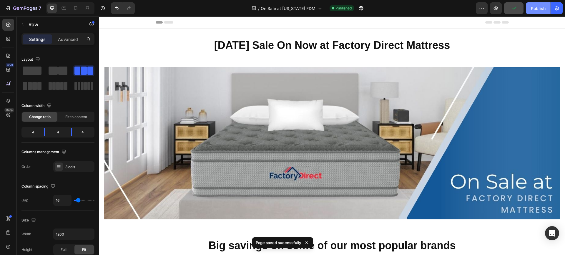
click at [534, 6] on div "Publish" at bounding box center [538, 8] width 15 height 6
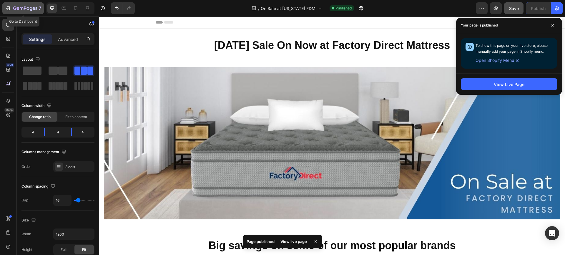
click at [8, 8] on icon "button" at bounding box center [8, 8] width 6 height 6
